Goal: Task Accomplishment & Management: Use online tool/utility

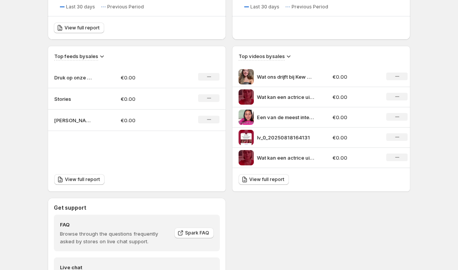
scroll to position [229, 0]
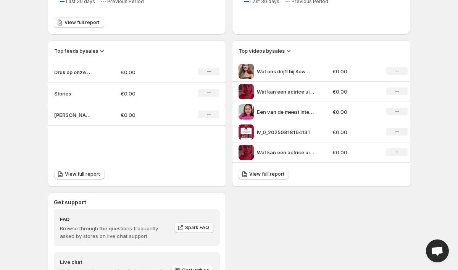
click at [72, 74] on p "Druk op onze Instagram story! @kew_academy" at bounding box center [73, 72] width 38 height 8
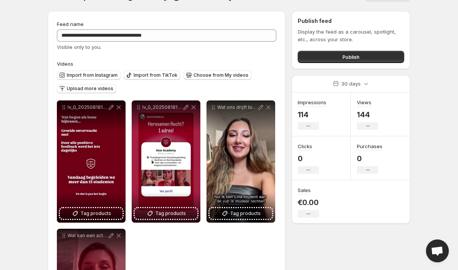
scroll to position [27, 0]
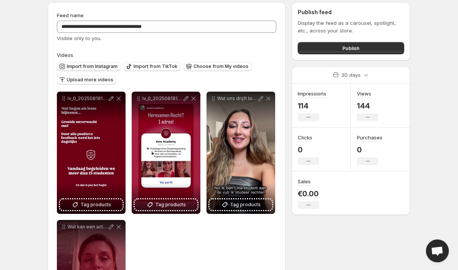
click at [83, 65] on span "Import from Instagram" at bounding box center [92, 66] width 51 height 6
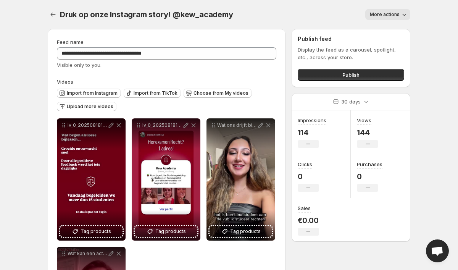
scroll to position [0, 0]
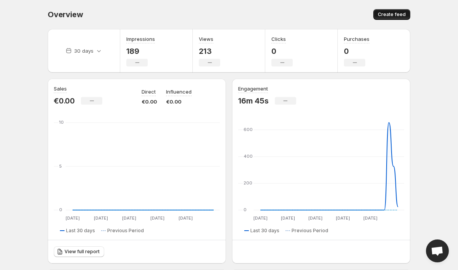
click at [387, 18] on button "Create feed" at bounding box center [391, 14] width 37 height 11
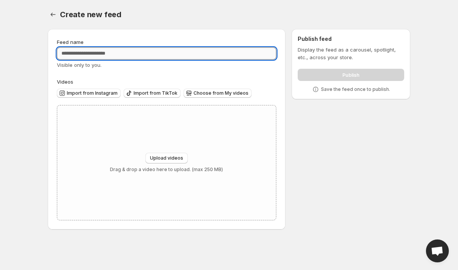
click at [176, 53] on input "Feed name" at bounding box center [166, 53] width 219 height 12
type input "***"
click at [137, 68] on div "Visible only to you." at bounding box center [166, 65] width 219 height 8
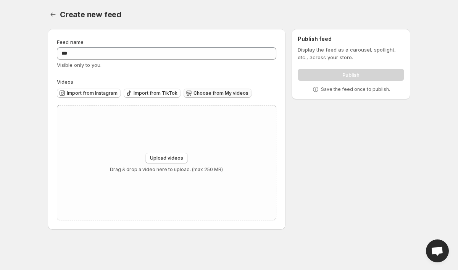
click at [213, 90] on span "Choose from My videos" at bounding box center [220, 93] width 55 height 6
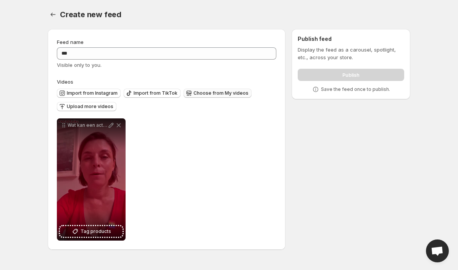
click at [222, 93] on span "Choose from My videos" at bounding box center [220, 93] width 55 height 6
click at [109, 106] on span "Upload more videos" at bounding box center [90, 106] width 47 height 6
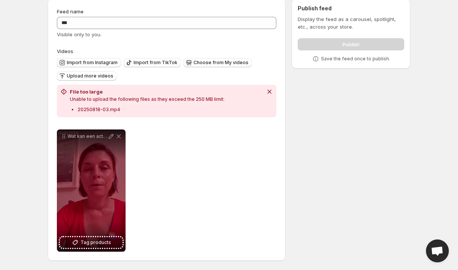
scroll to position [31, 0]
click at [97, 77] on span "Upload more videos" at bounding box center [90, 76] width 47 height 6
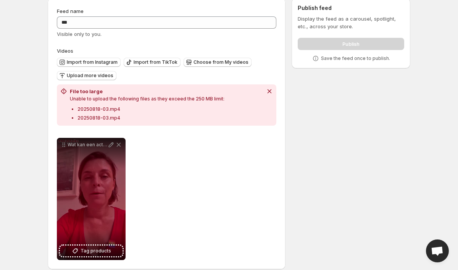
scroll to position [39, 0]
